Goal: Task Accomplishment & Management: Manage account settings

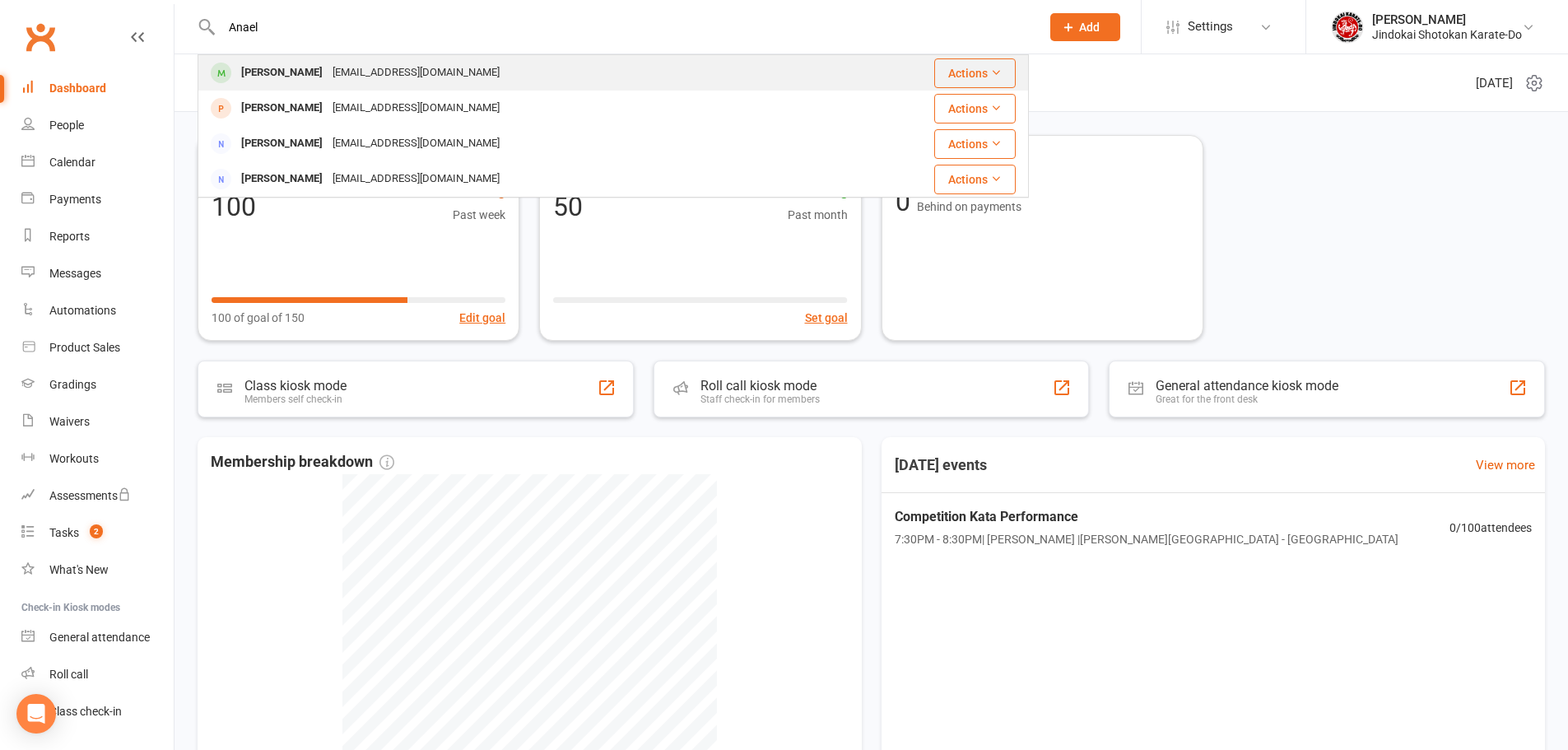
type input "Anael"
click at [294, 70] on div "[PERSON_NAME]" at bounding box center [282, 73] width 92 height 24
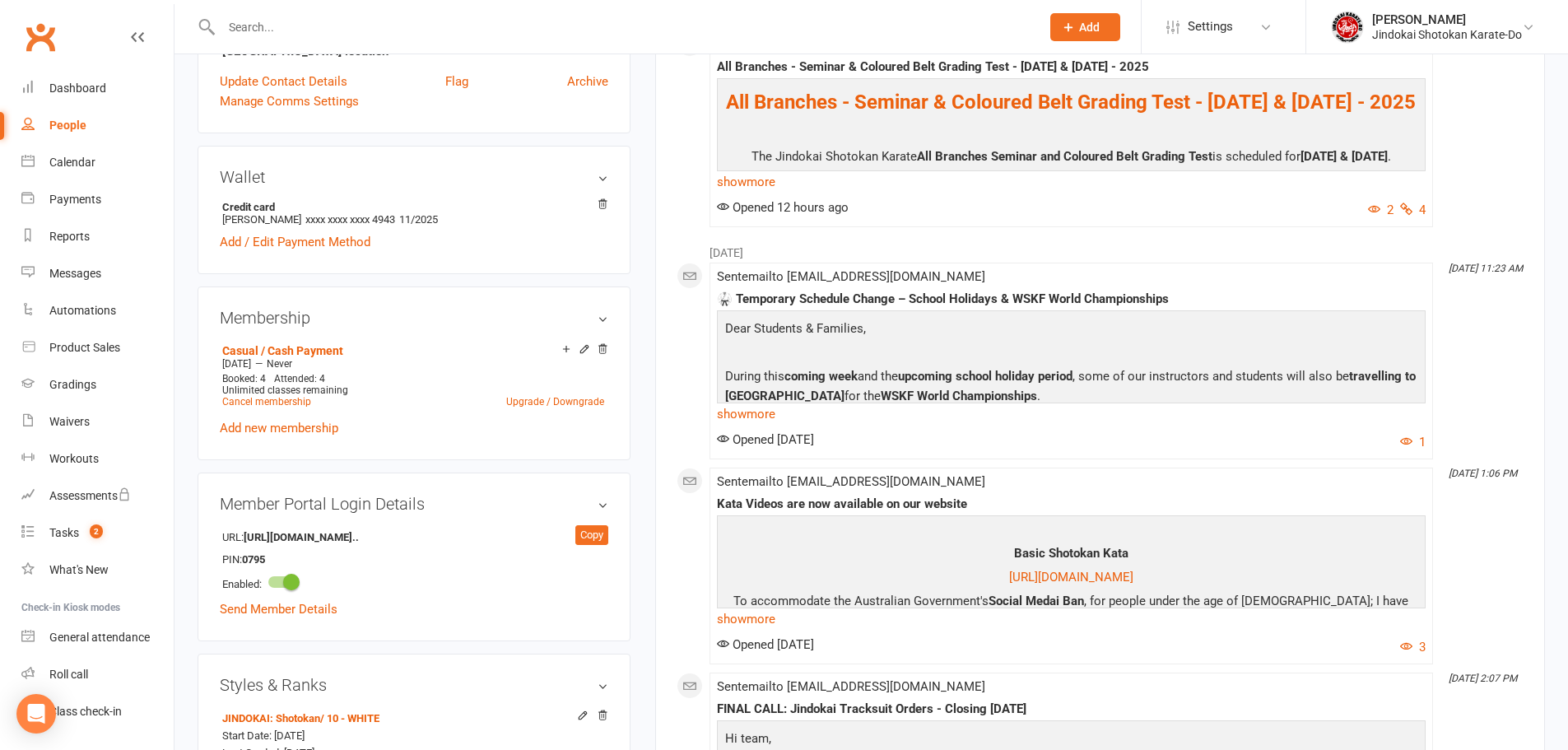
scroll to position [576, 0]
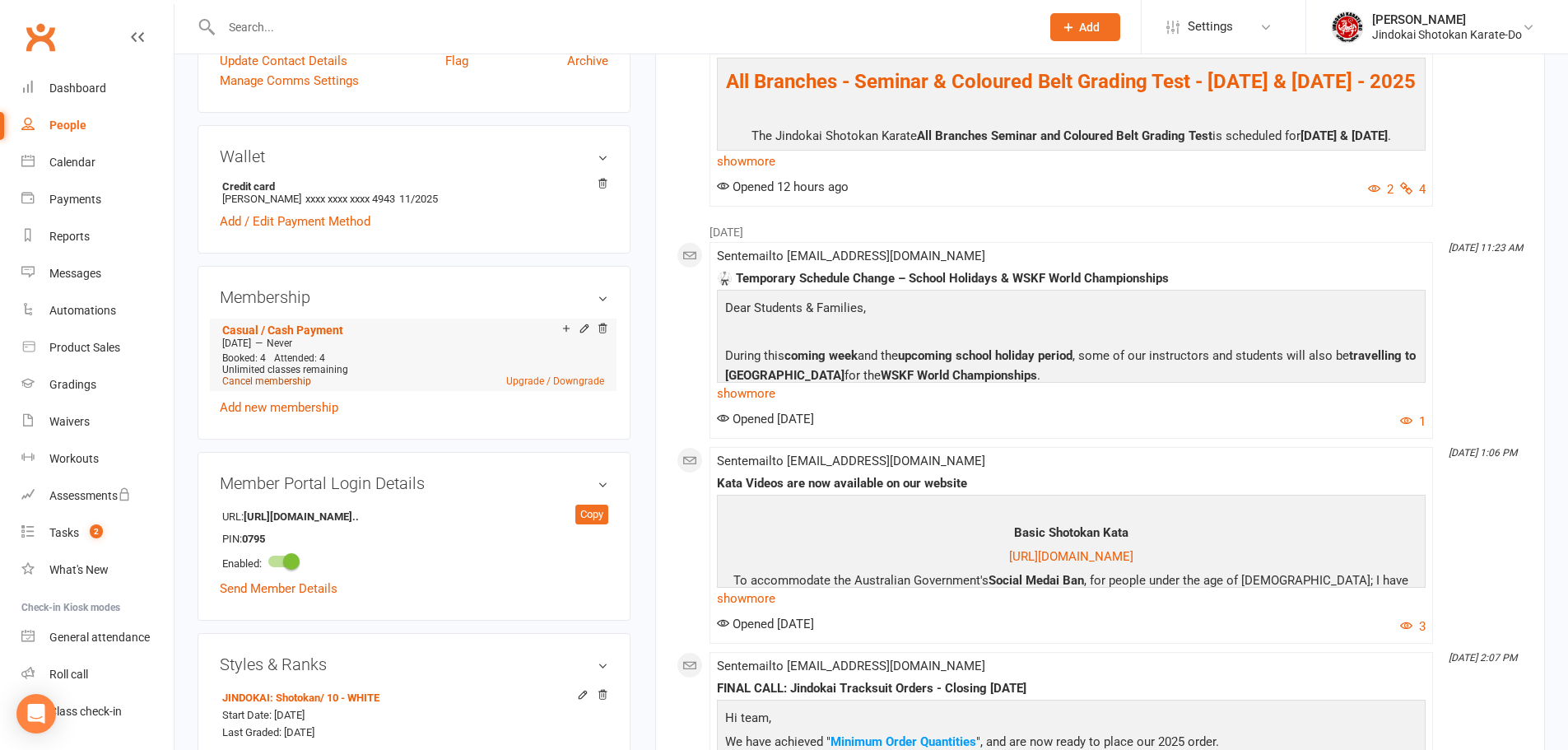
click at [259, 381] on link "Cancel membership" at bounding box center [267, 381] width 89 height 11
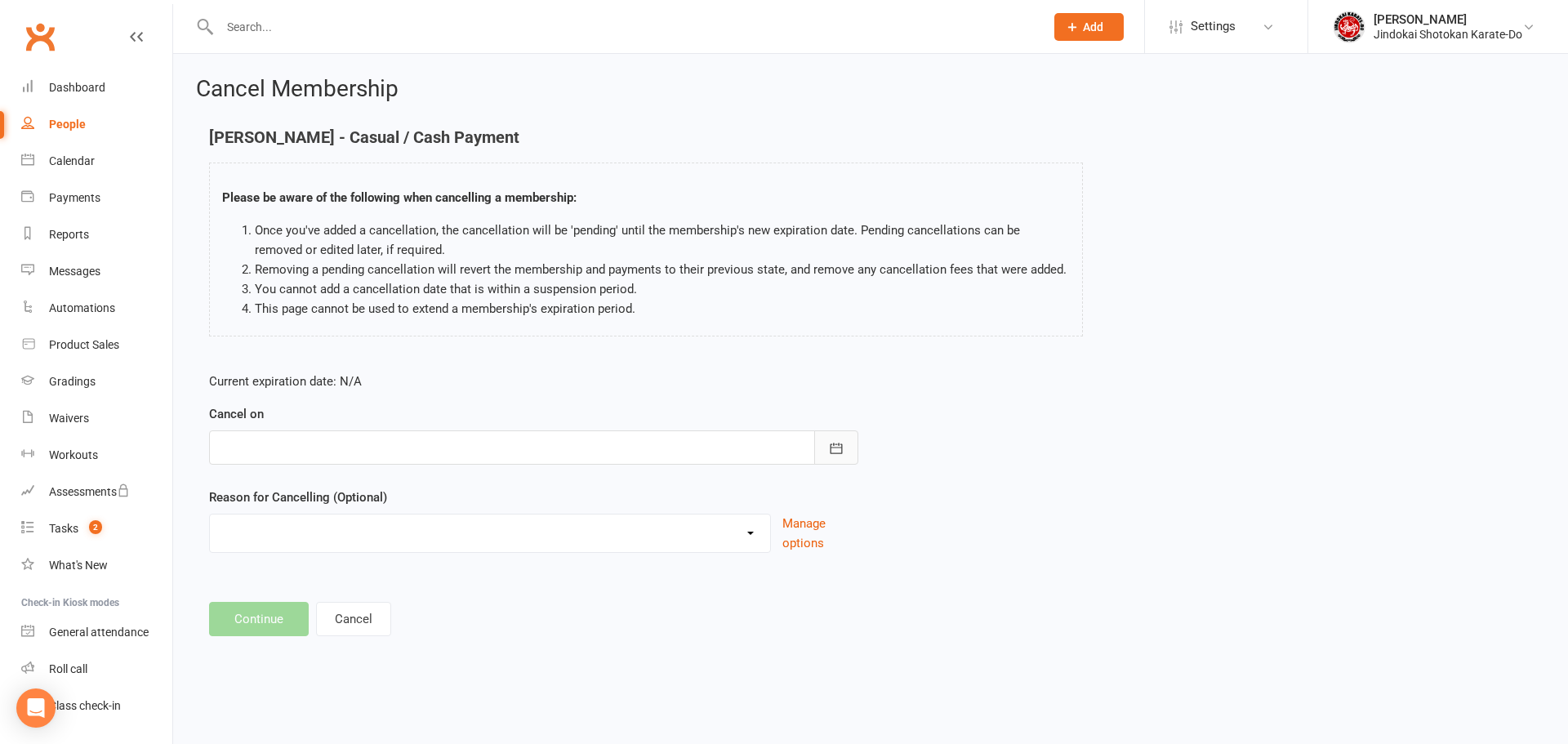
click at [841, 447] on icon "button" at bounding box center [836, 447] width 12 height 10
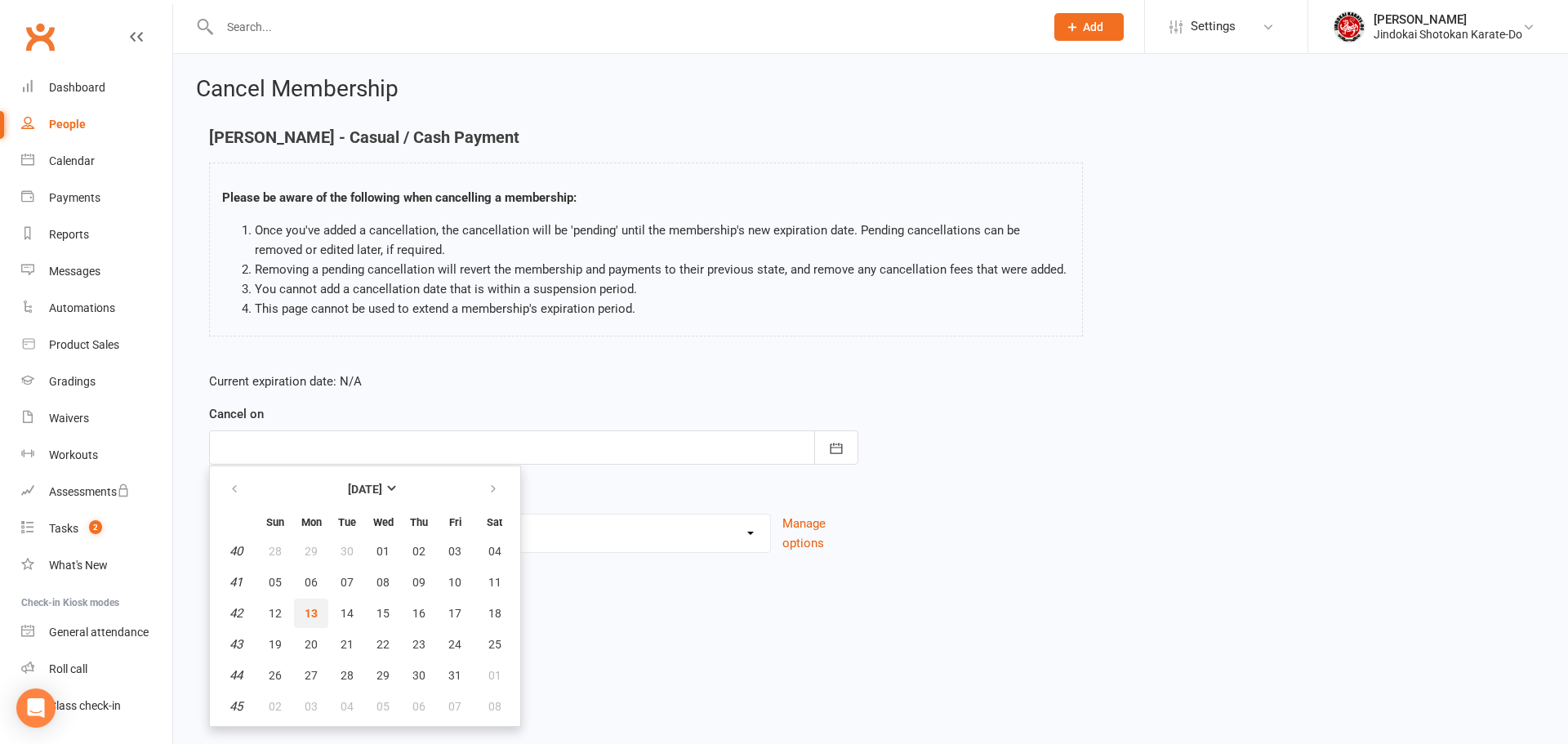
click at [316, 614] on span "13" at bounding box center [311, 612] width 13 height 13
type input "[DATE]"
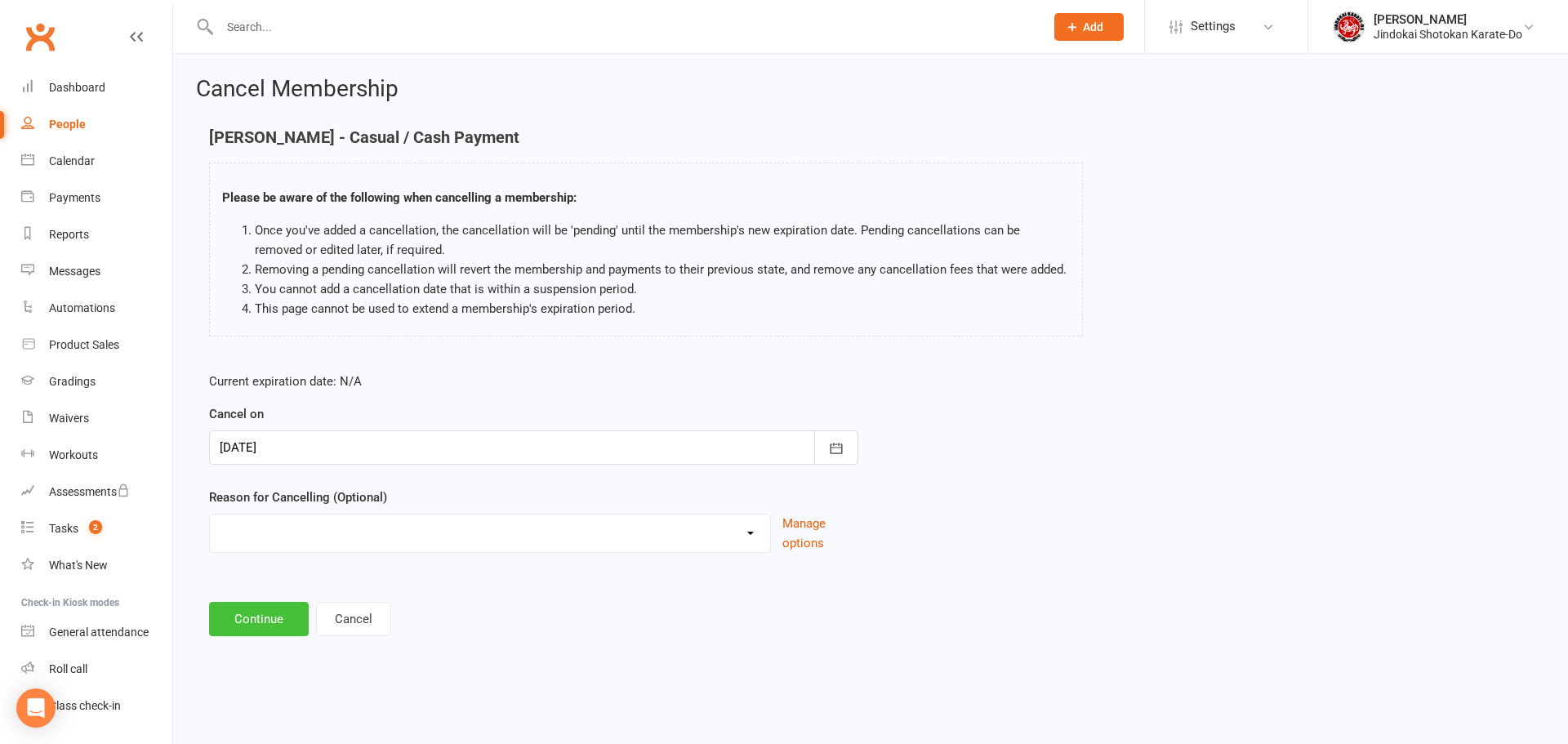
click at [248, 618] on button "Continue" at bounding box center [259, 619] width 100 height 34
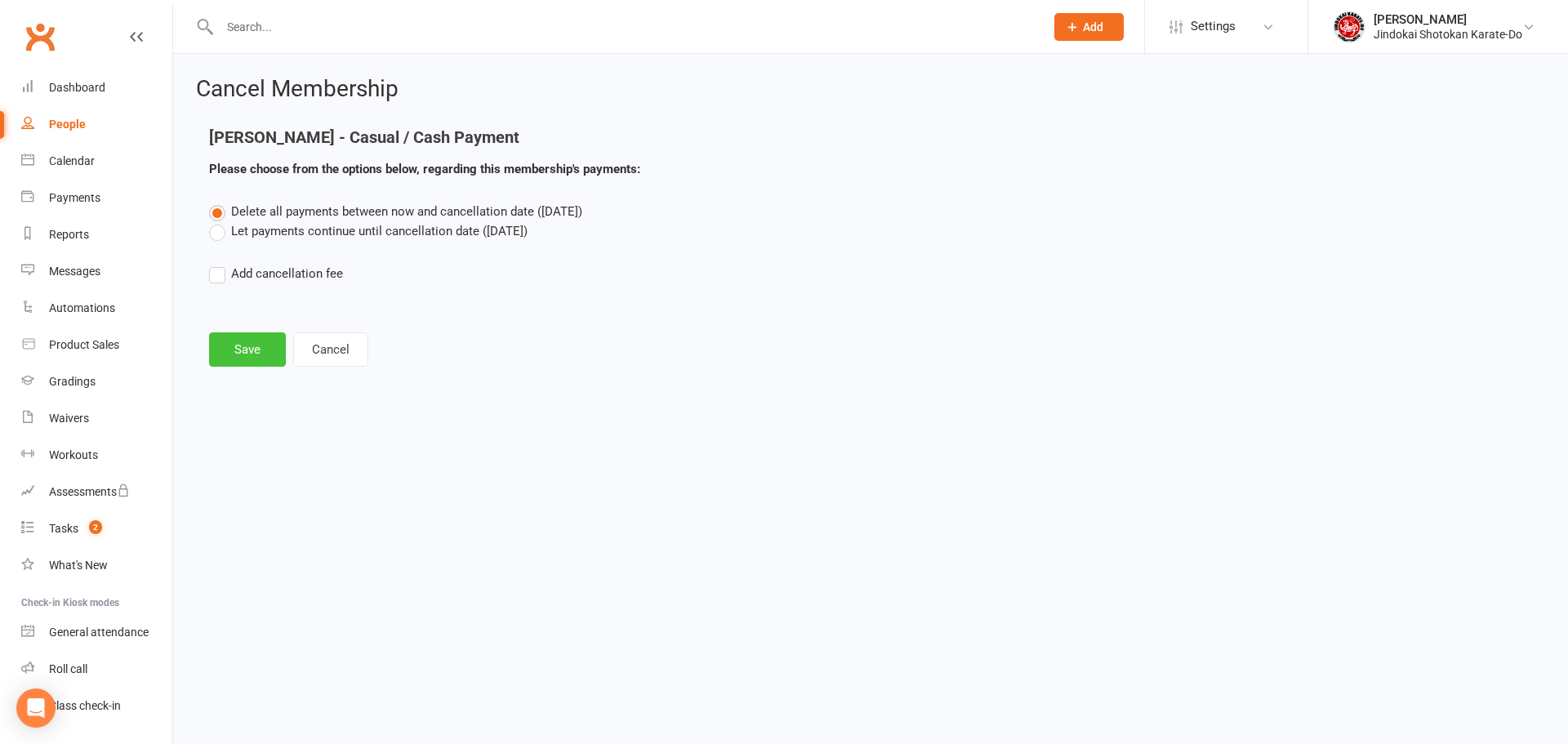
click at [235, 349] on button "Save" at bounding box center [248, 349] width 77 height 34
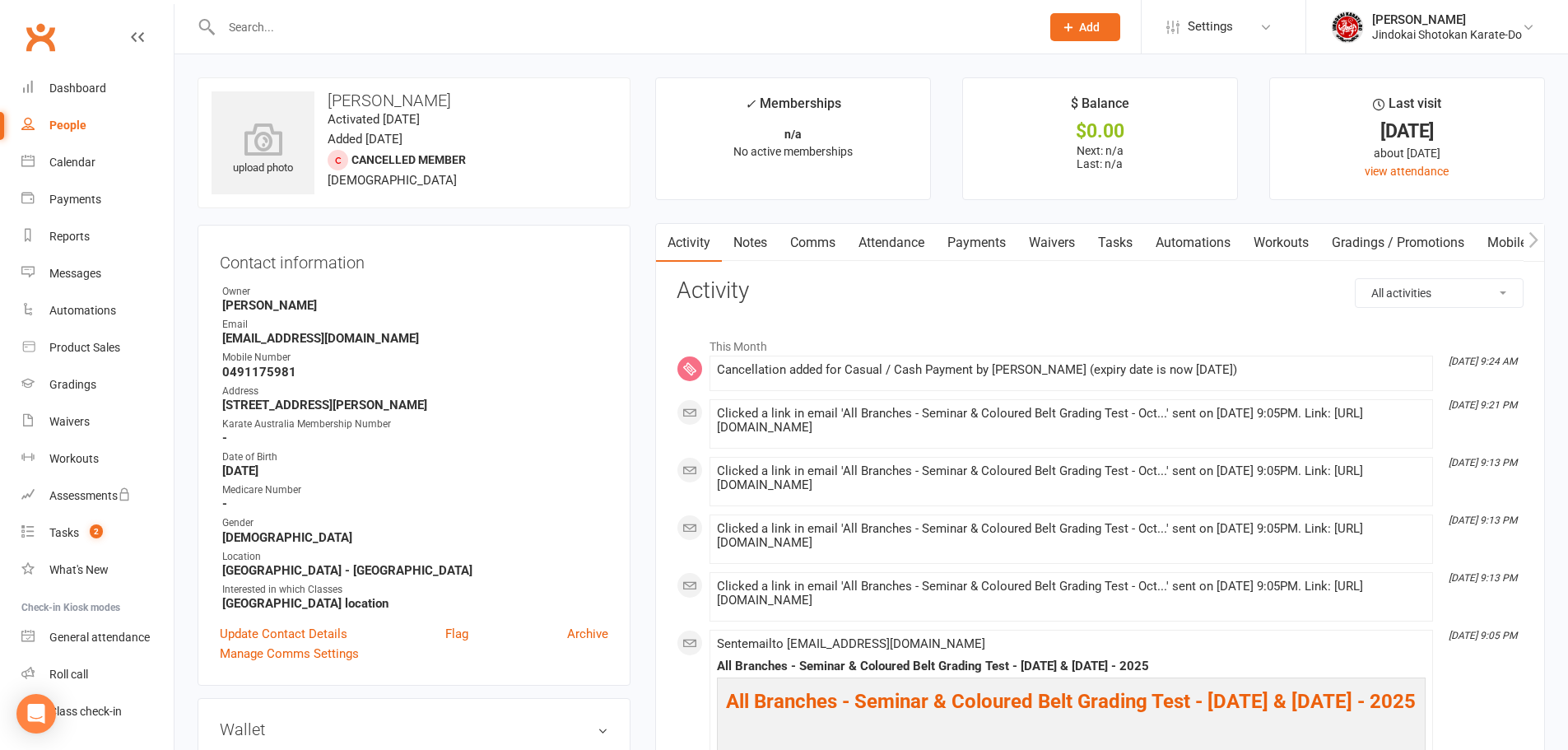
click at [26, 33] on link "Clubworx" at bounding box center [40, 37] width 41 height 41
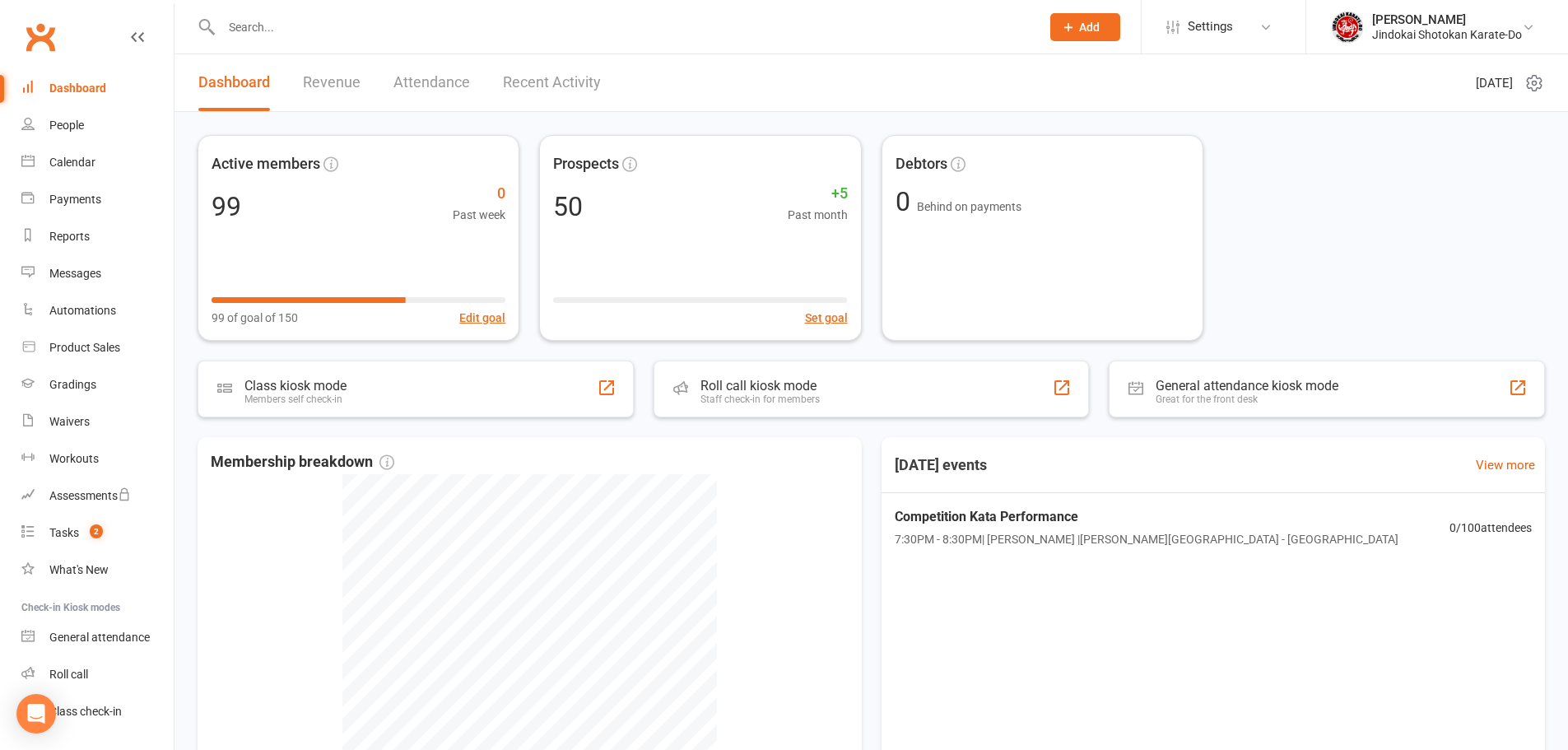
click at [39, 33] on link "Clubworx" at bounding box center [40, 37] width 41 height 41
